Goal: Task Accomplishment & Management: Complete application form

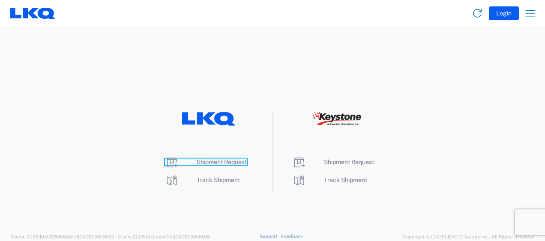
click at [225, 161] on span "Shipment Request" at bounding box center [222, 162] width 50 height 7
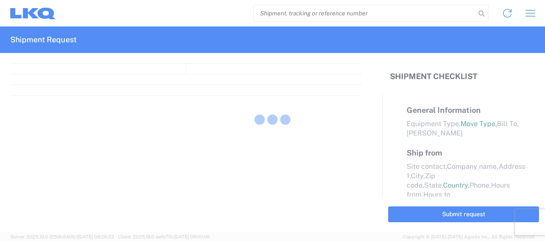
select select "FULL"
select select "LBS"
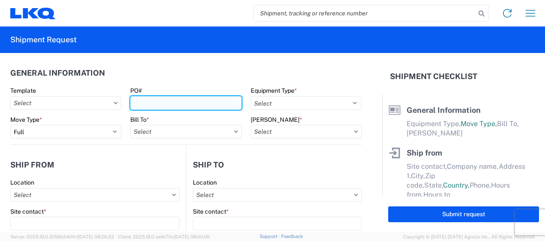
click at [161, 102] on input "PO#" at bounding box center [185, 103] width 111 height 14
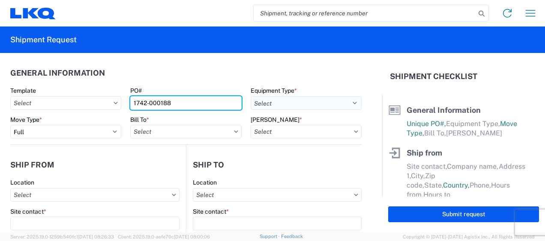
type input "1742-000188"
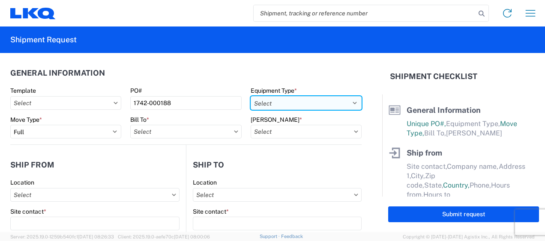
click at [278, 100] on select "Select 53’ Dry Van Flatbed Dropdeck (van) Lowboy (flatbed) Rail" at bounding box center [305, 103] width 111 height 14
select select "STDV"
click at [250, 96] on select "Select 53’ Dry Van Flatbed Dropdeck (van) Lowboy (flatbed) Rail" at bounding box center [305, 103] width 111 height 14
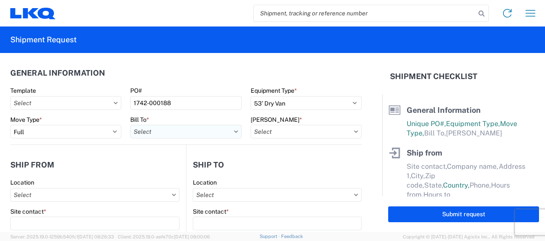
click at [185, 134] on input "text" at bounding box center [185, 132] width 111 height 14
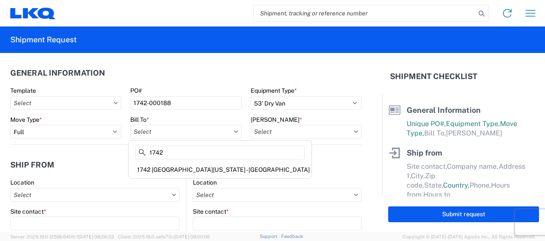
type input "1742"
click at [180, 170] on div "1742 [GEOGRAPHIC_DATA][US_STATE] - [GEOGRAPHIC_DATA]" at bounding box center [219, 170] width 179 height 14
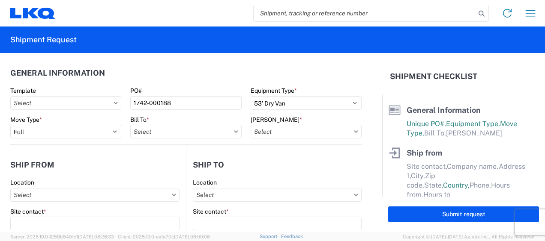
type input "1742 [GEOGRAPHIC_DATA][US_STATE] - [GEOGRAPHIC_DATA]"
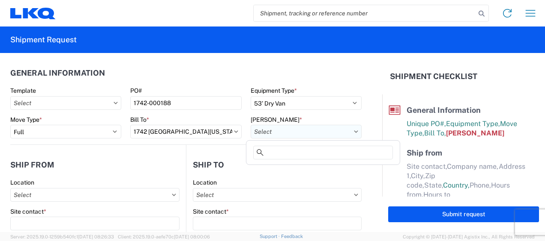
click at [297, 136] on input "text" at bounding box center [305, 132] width 111 height 14
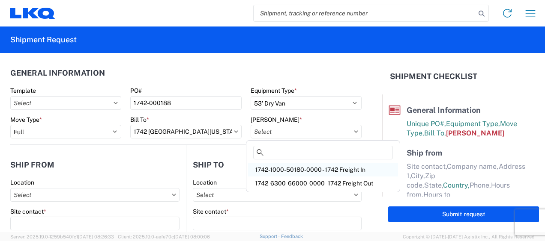
click at [280, 171] on div "1742-1000-50180-0000 - 1742 Freight In" at bounding box center [323, 170] width 150 height 14
type input "1742-1000-50180-0000 - 1742 Freight In"
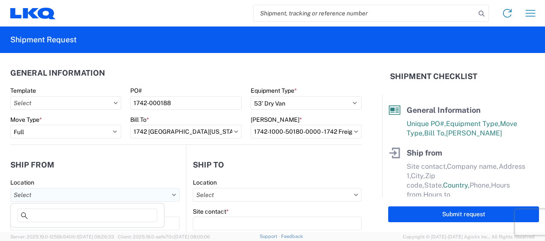
click at [75, 194] on input "text" at bounding box center [94, 195] width 169 height 14
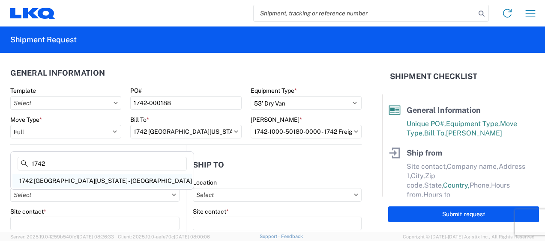
type input "1742"
click at [52, 179] on div "1742 [GEOGRAPHIC_DATA][US_STATE] - [GEOGRAPHIC_DATA]" at bounding box center [101, 181] width 179 height 14
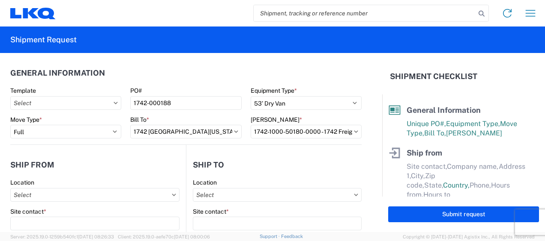
type input "1742 [GEOGRAPHIC_DATA][US_STATE] - [GEOGRAPHIC_DATA]"
type input "[STREET_ADDRESS]"
type input "[PERSON_NAME]"
type input "75172"
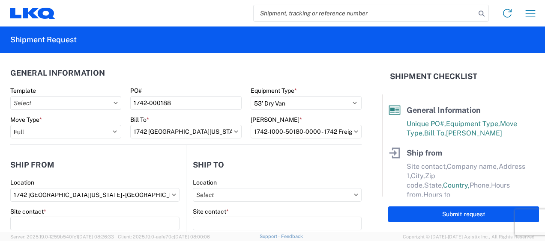
select select "[GEOGRAPHIC_DATA]"
select select "US"
type input "08:00"
type input "17:00"
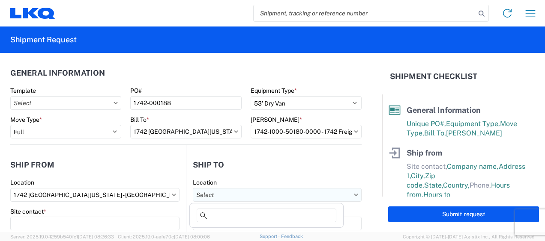
click at [235, 196] on input "text" at bounding box center [277, 195] width 169 height 14
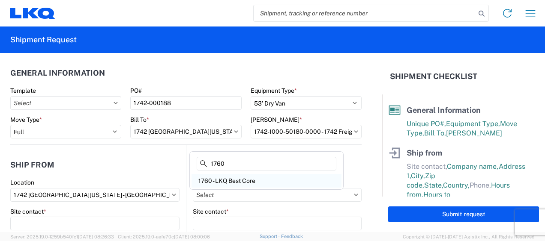
type input "1760"
click at [228, 179] on div "1760 - LKQ Best Core" at bounding box center [266, 181] width 150 height 14
type input "1760 - LKQ Best Core"
type input "LKQ Corporation"
type input "[STREET_ADDRESS]"
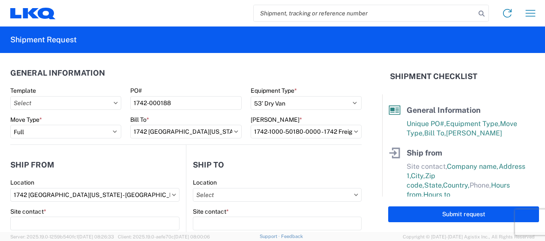
type input "[GEOGRAPHIC_DATA]"
type input "77038"
select select "US"
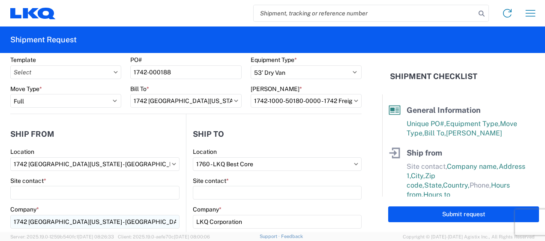
scroll to position [43, 0]
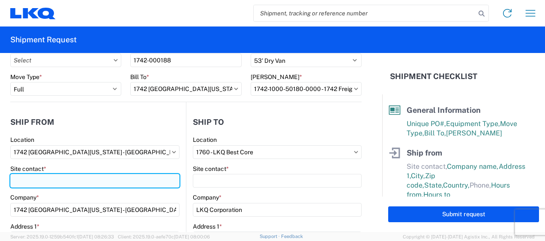
click at [78, 179] on input "Site contact *" at bounding box center [94, 181] width 169 height 14
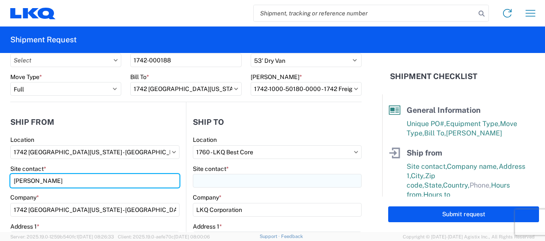
type input "[PERSON_NAME]"
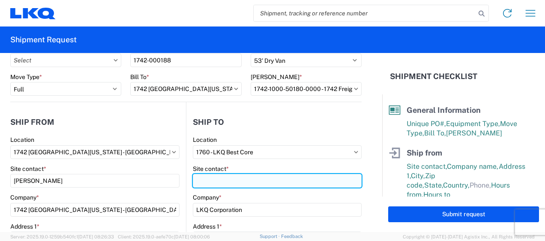
click at [216, 180] on input "Site contact *" at bounding box center [277, 181] width 169 height 14
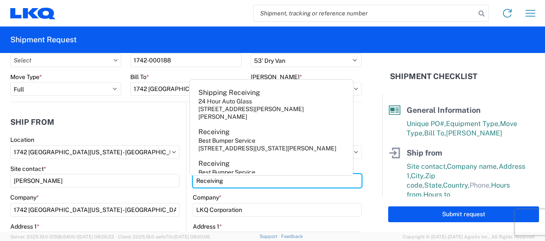
type input "Receiving"
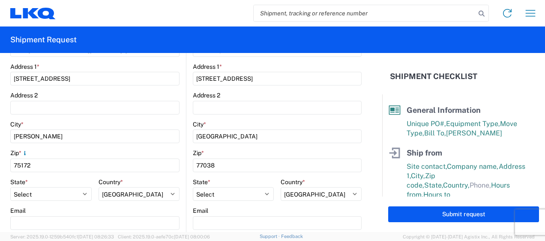
scroll to position [214, 0]
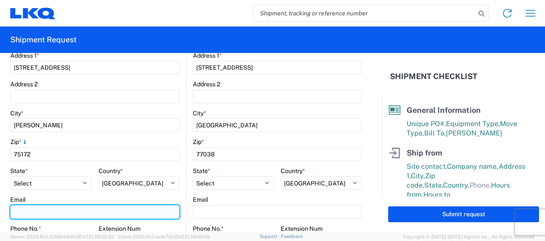
click at [26, 212] on input "Email" at bounding box center [94, 212] width 169 height 14
type input "[EMAIL_ADDRESS][DOMAIN_NAME]"
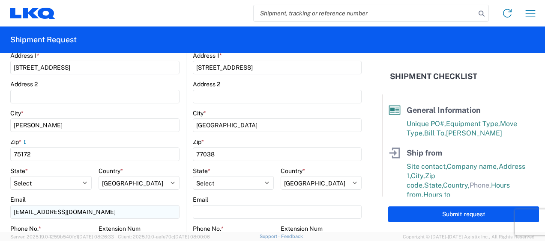
scroll to position [312, 0]
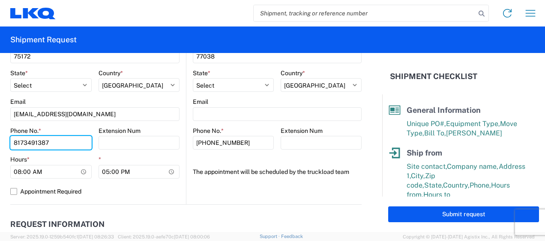
type input "8173491387"
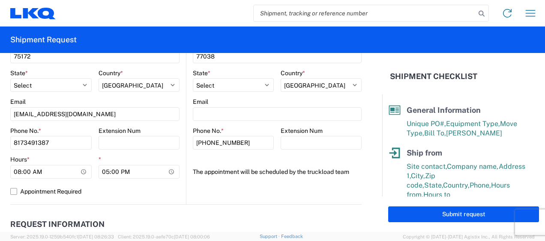
click at [64, 157] on div "Hours *" at bounding box center [50, 160] width 81 height 8
click at [101, 172] on input "17:00" at bounding box center [138, 172] width 81 height 14
type input "15:00"
click at [120, 188] on label "Appointment Required" at bounding box center [94, 192] width 169 height 14
click at [0, 0] on input "Appointment Required" at bounding box center [0, 0] width 0 height 0
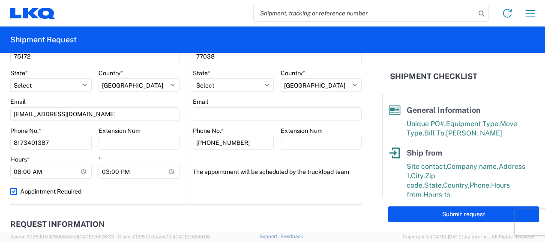
select select "[GEOGRAPHIC_DATA]"
select select "US"
click at [14, 191] on label "Appointment Required" at bounding box center [94, 192] width 169 height 14
click at [0, 0] on input "Appointment Required" at bounding box center [0, 0] width 0 height 0
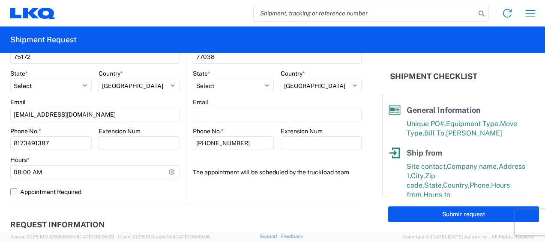
select select "US"
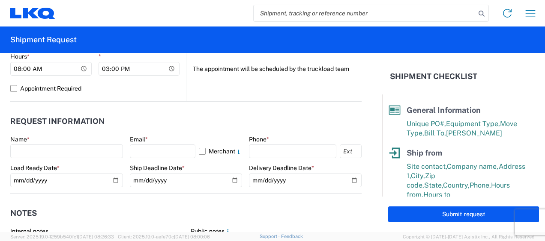
scroll to position [428, 0]
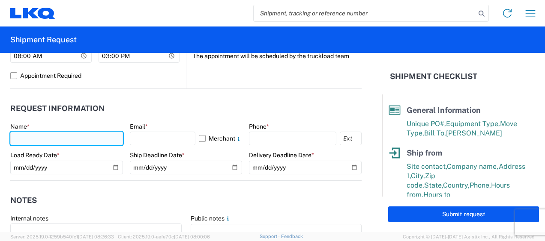
click at [39, 138] on input "text" at bounding box center [66, 139] width 113 height 14
type input "[PERSON_NAME]"
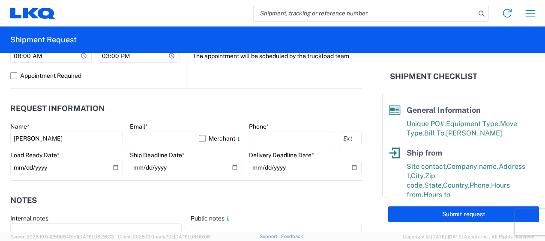
click at [217, 110] on header "Request Information" at bounding box center [185, 108] width 351 height 19
click at [149, 137] on input "text" at bounding box center [163, 139] width 66 height 14
type input "[EMAIL_ADDRESS][DOMAIN_NAME]"
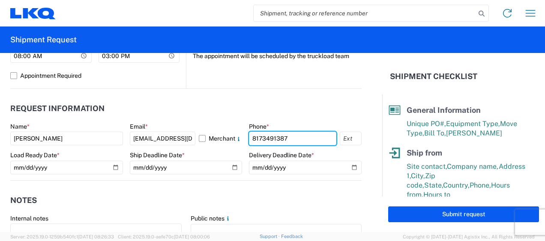
type input "8173491387"
click at [255, 111] on header "Request Information" at bounding box center [185, 108] width 351 height 19
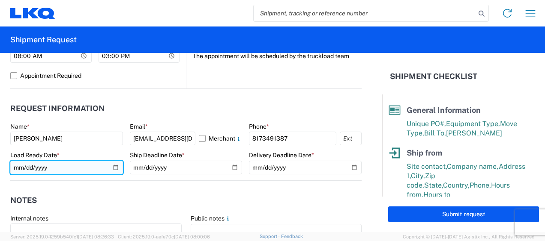
click at [115, 167] on input "date" at bounding box center [66, 168] width 113 height 14
type input "[DATE]"
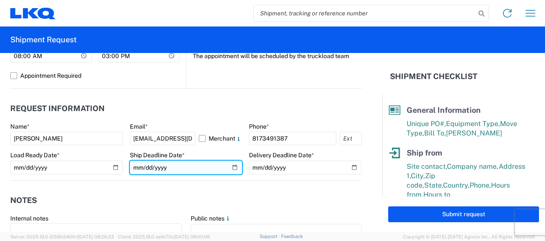
click at [229, 167] on input "date" at bounding box center [186, 168] width 113 height 14
type input "[DATE]"
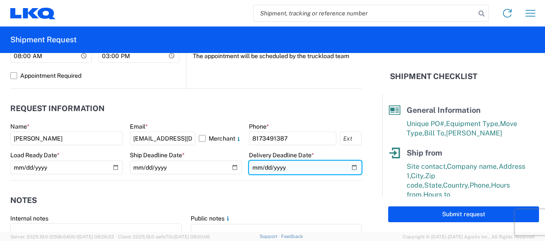
click at [346, 167] on input "date" at bounding box center [305, 168] width 113 height 14
type input "[DATE]"
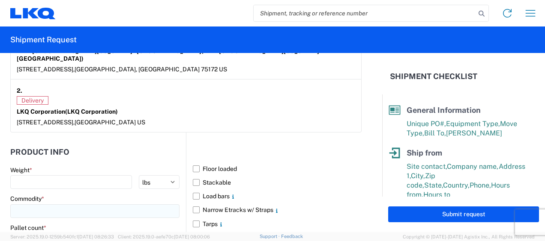
scroll to position [728, 0]
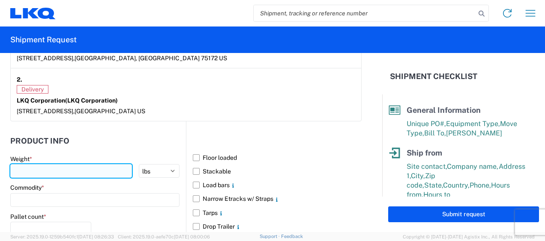
click at [44, 164] on input "number" at bounding box center [71, 171] width 122 height 14
type input "40000"
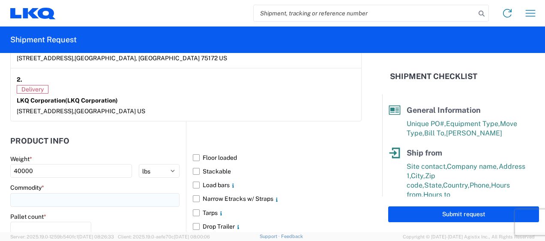
click at [48, 194] on input at bounding box center [94, 201] width 169 height 14
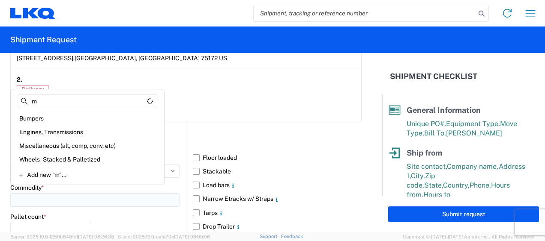
click at [47, 194] on input at bounding box center [94, 201] width 169 height 14
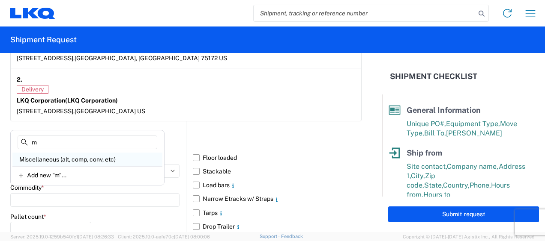
type input "m"
click at [53, 158] on div "Miscellaneous (alt, comp, conv, etc)" at bounding box center [87, 160] width 150 height 14
type input "Miscellaneous (alt, comp, conv, etc)"
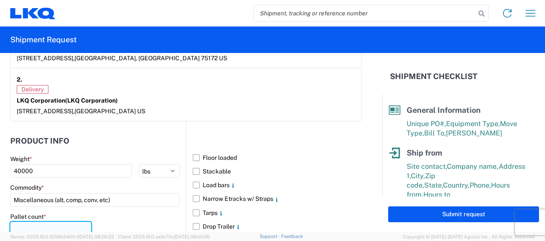
click at [33, 222] on input "number" at bounding box center [50, 229] width 81 height 14
type input "28"
click at [115, 219] on div "Pallet count * 28" at bounding box center [94, 227] width 169 height 29
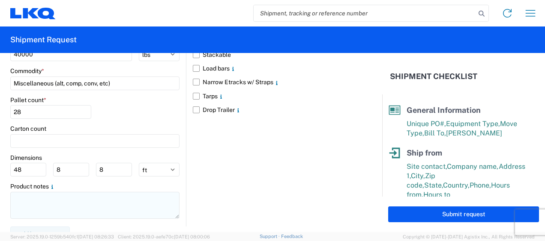
scroll to position [759, 0]
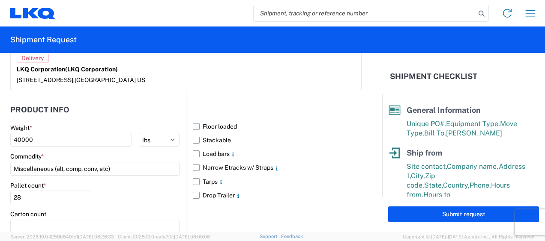
click at [196, 120] on label "Floor loaded" at bounding box center [277, 127] width 169 height 14
click at [0, 0] on input "Floor loaded" at bounding box center [0, 0] width 0 height 0
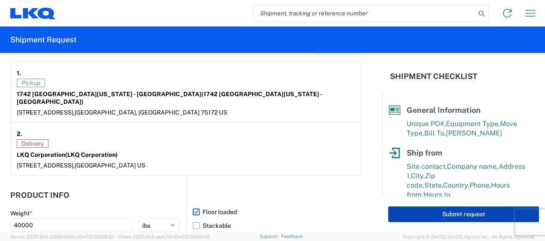
click at [456, 211] on button "Submit request" at bounding box center [463, 215] width 151 height 16
select select "US"
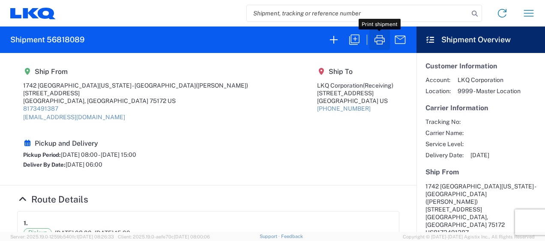
click at [382, 40] on icon "button" at bounding box center [379, 40] width 14 height 14
